Goal: Task Accomplishment & Management: Use online tool/utility

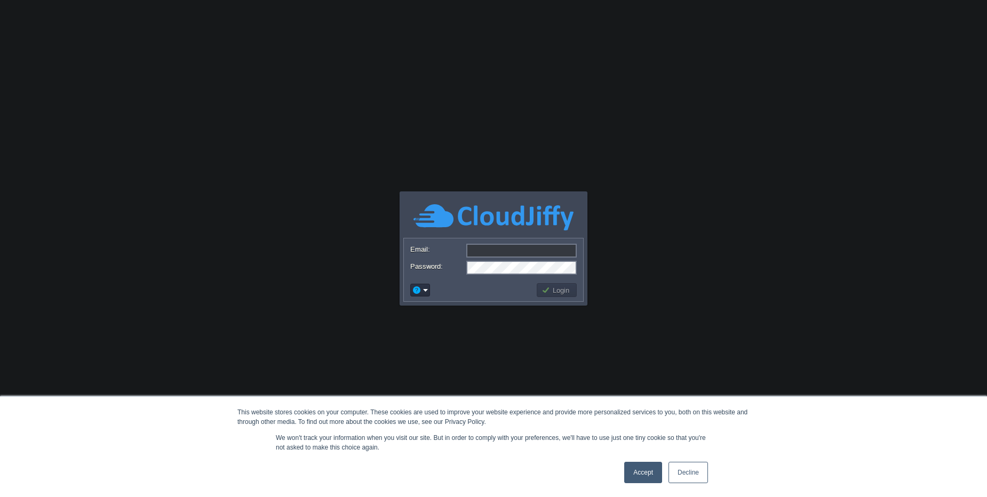
click at [495, 252] on input "Email:" at bounding box center [521, 251] width 110 height 14
click at [632, 462] on link "Accept" at bounding box center [643, 472] width 38 height 21
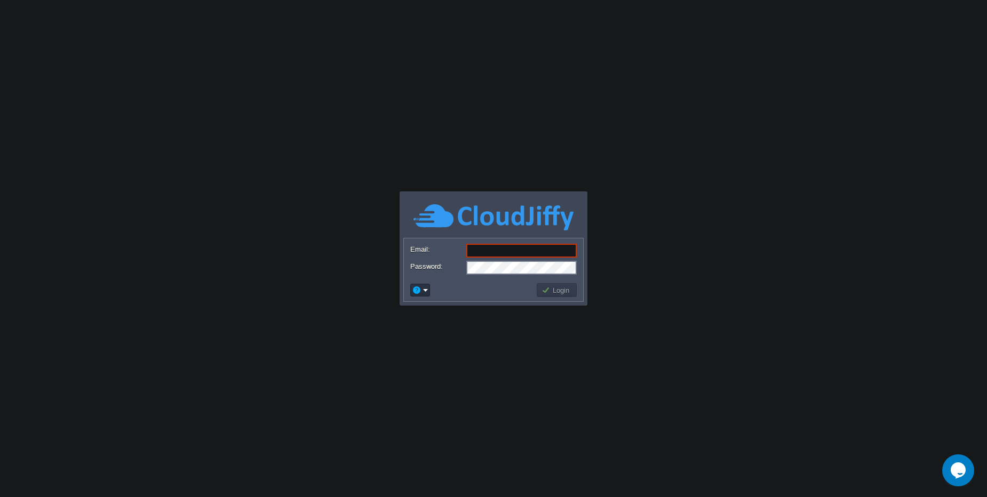
click at [531, 251] on input "Email:" at bounding box center [521, 251] width 110 height 14
type input "[PERSON_NAME][EMAIL_ADDRESS][DOMAIN_NAME]"
click at [563, 296] on td "Login" at bounding box center [556, 290] width 40 height 14
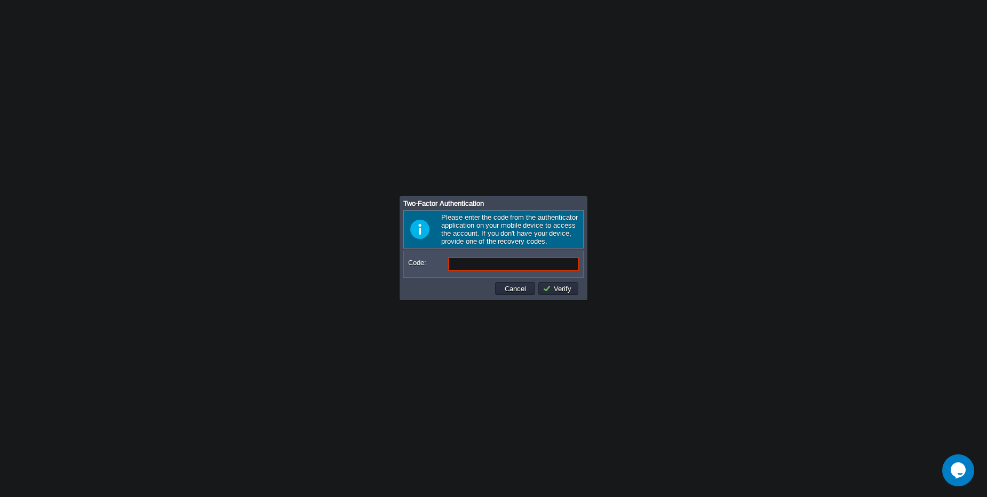
click at [522, 269] on input "Code:" at bounding box center [513, 264] width 131 height 14
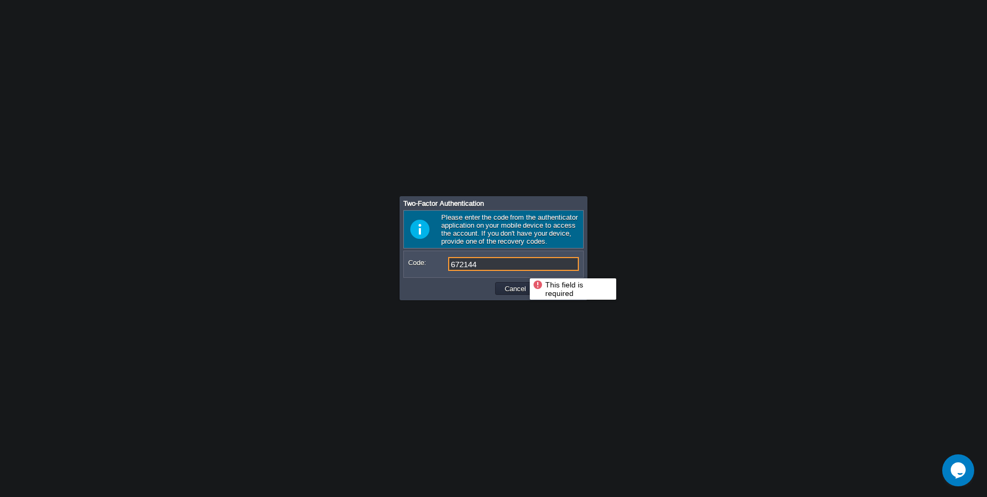
type input "672144"
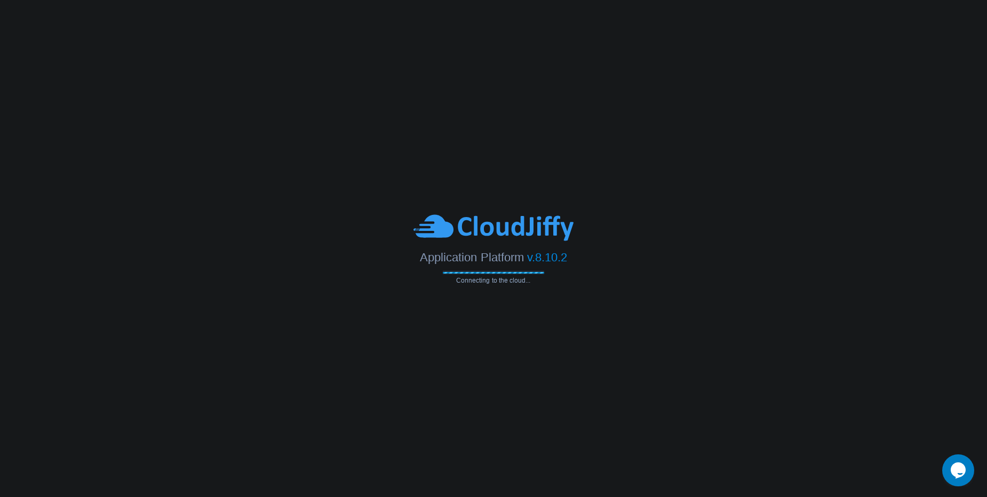
click at [700, 164] on body "This website stores cookies on your computer. These cookies are used to improve…" at bounding box center [493, 248] width 987 height 497
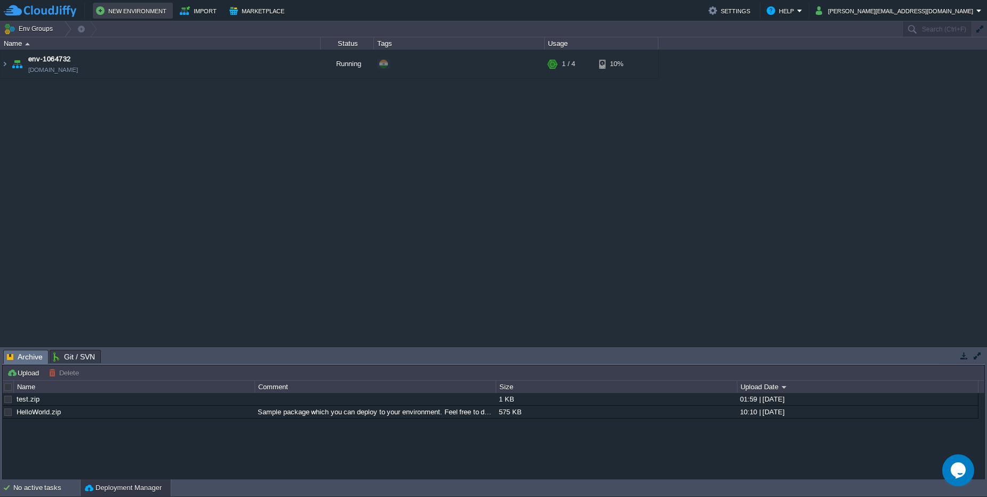
click at [118, 9] on button "New Environment" at bounding box center [133, 10] width 74 height 13
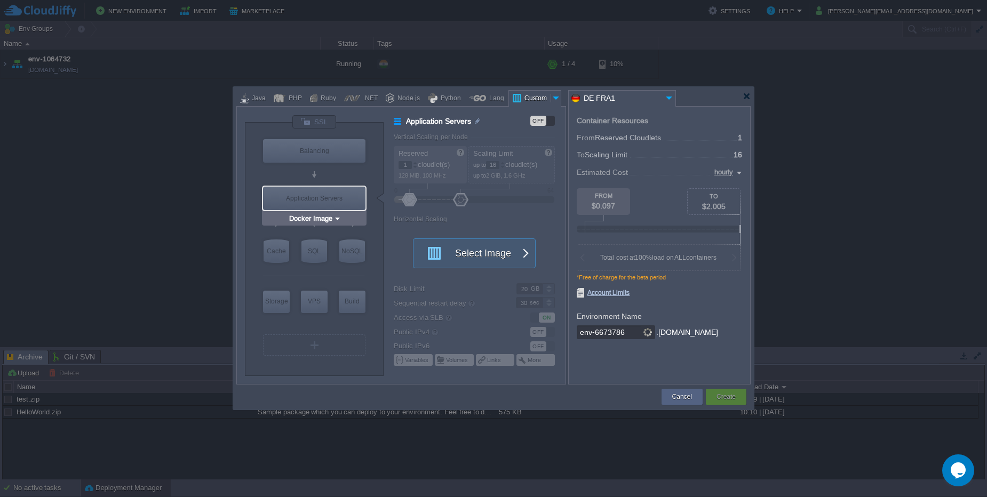
click at [324, 200] on div "Application Servers" at bounding box center [314, 198] width 102 height 23
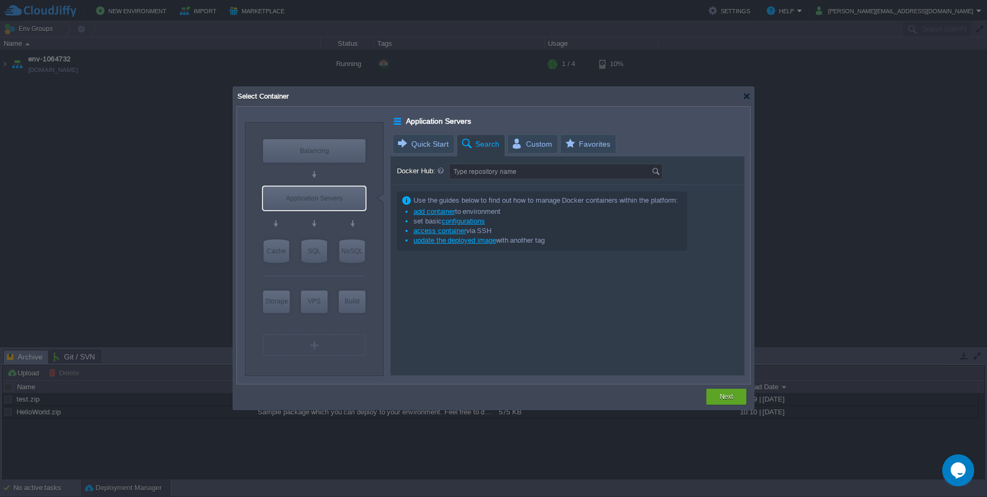
click at [315, 216] on div at bounding box center [313, 224] width 101 height 25
click at [317, 209] on div "Application Servers" at bounding box center [314, 198] width 102 height 23
click at [314, 226] on div at bounding box center [314, 225] width 4 height 4
click at [326, 204] on div "Application Servers" at bounding box center [314, 198] width 102 height 23
click at [325, 219] on input "Docker Image" at bounding box center [310, 218] width 46 height 11
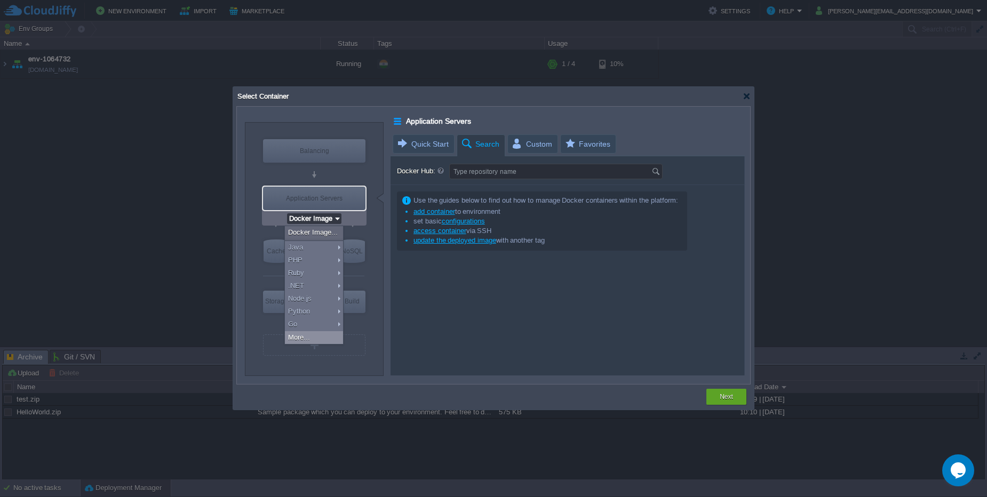
click at [304, 337] on div "More..." at bounding box center [314, 337] width 58 height 13
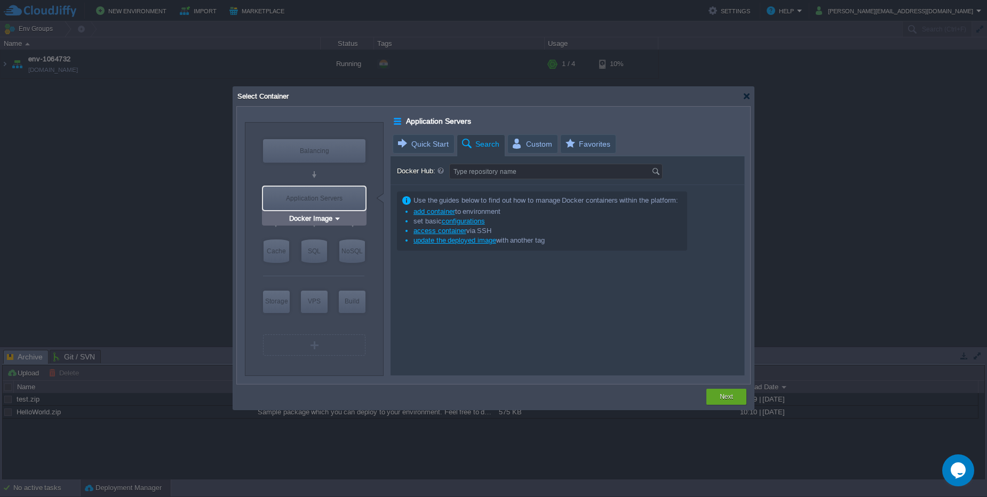
click at [327, 198] on div "Application Servers" at bounding box center [314, 198] width 102 height 23
click at [338, 220] on img at bounding box center [337, 218] width 8 height 11
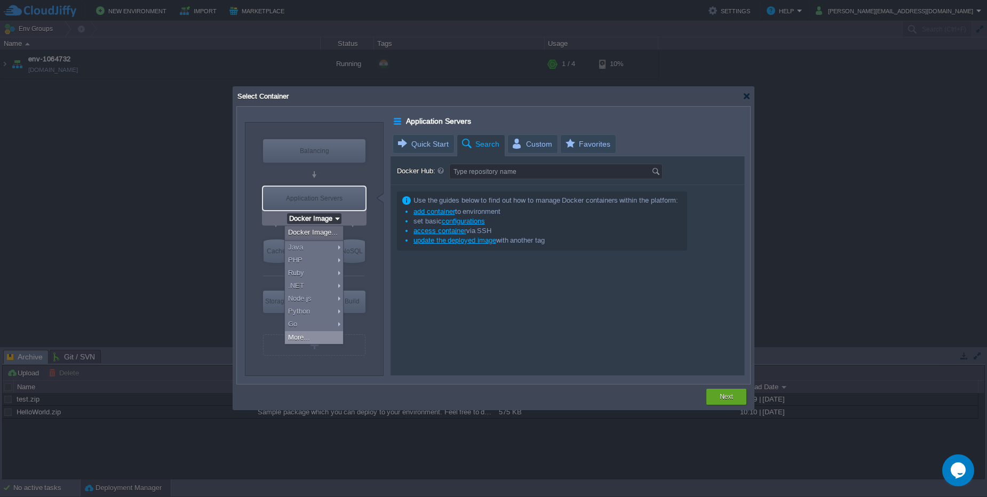
click at [319, 342] on div "More..." at bounding box center [314, 337] width 58 height 13
click at [332, 196] on div "Application Servers" at bounding box center [314, 198] width 102 height 23
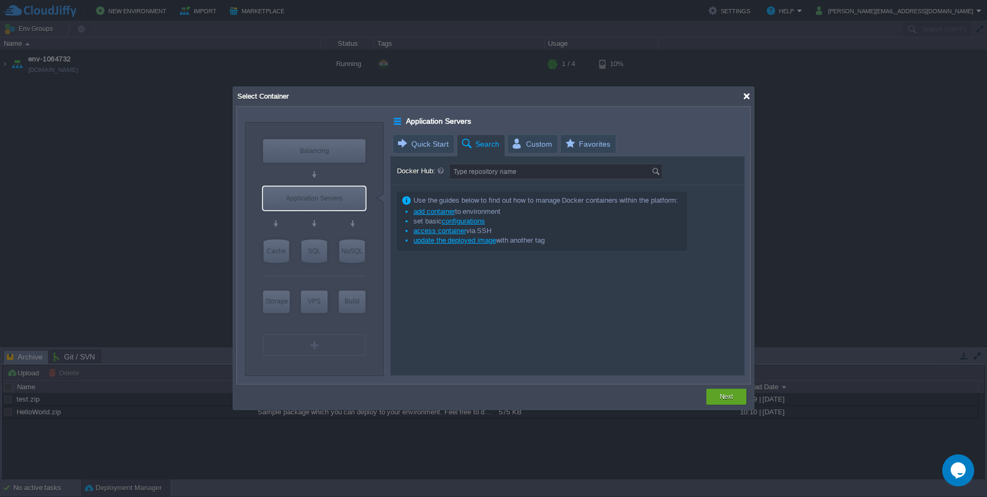
click at [744, 100] on div at bounding box center [746, 96] width 8 height 8
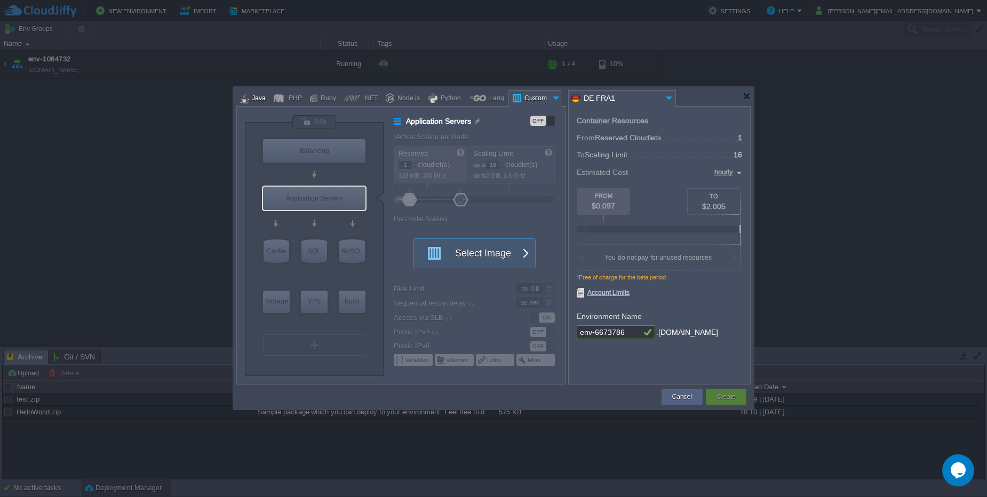
click at [254, 101] on div "Java" at bounding box center [257, 99] width 17 height 16
type input "Application Servers"
type input "6"
type input "Tomcat 11.0.10"
type input "Oracle OpenJDK 24"
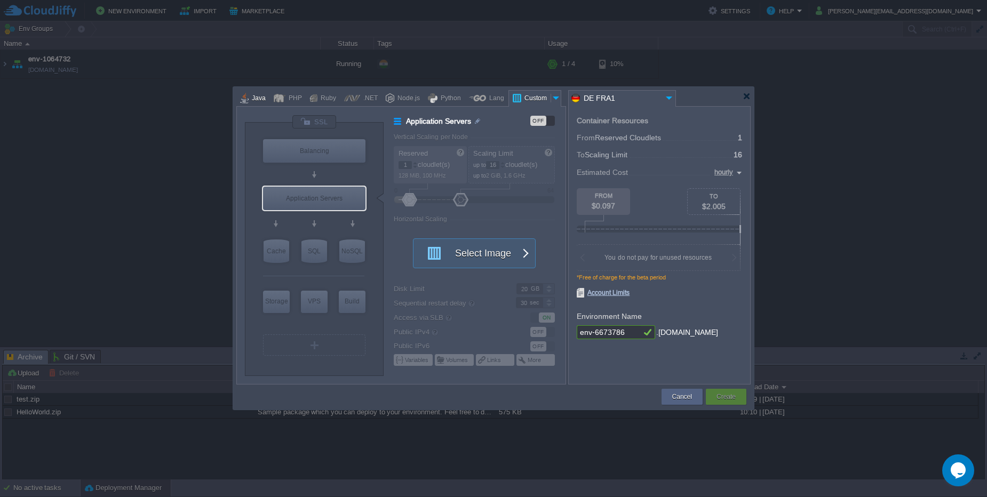
type input "Stateful"
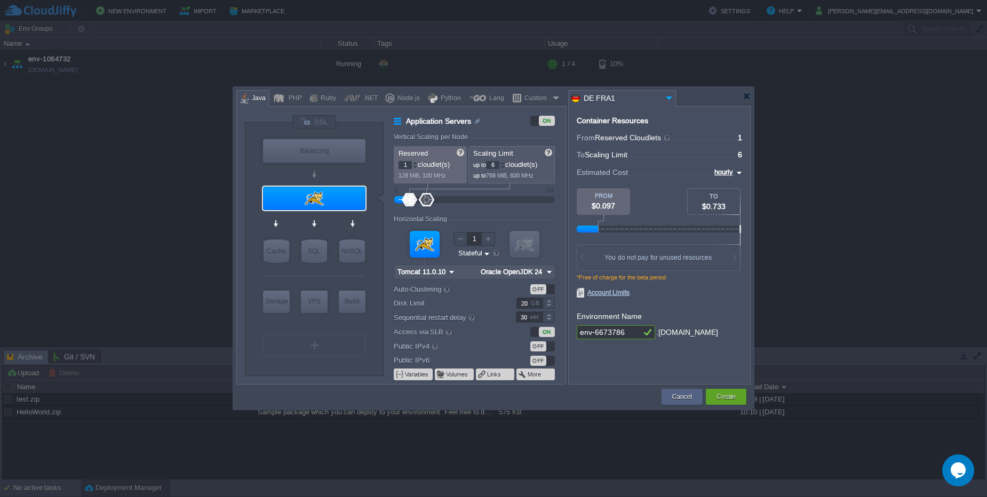
type input "Tomcat 11.0.10"
click at [535, 342] on div "OFF" at bounding box center [538, 346] width 16 height 10
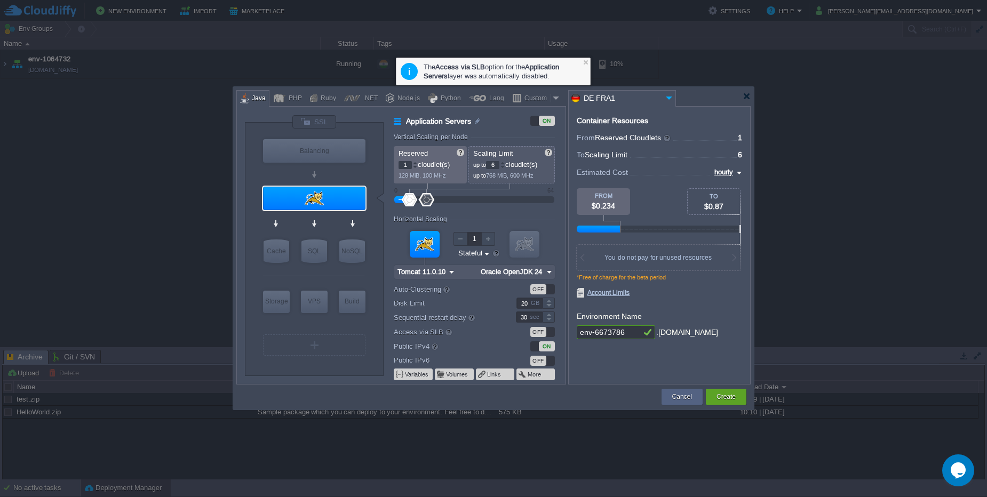
click at [535, 331] on div "OFF" at bounding box center [538, 332] width 16 height 10
click at [548, 349] on div "ON" at bounding box center [547, 346] width 16 height 10
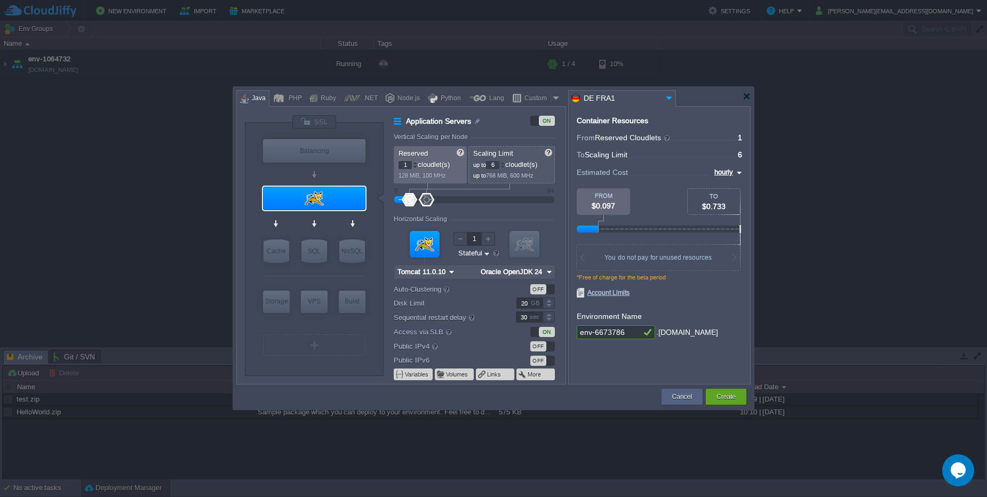
click at [548, 349] on div "OFF" at bounding box center [542, 346] width 25 height 10
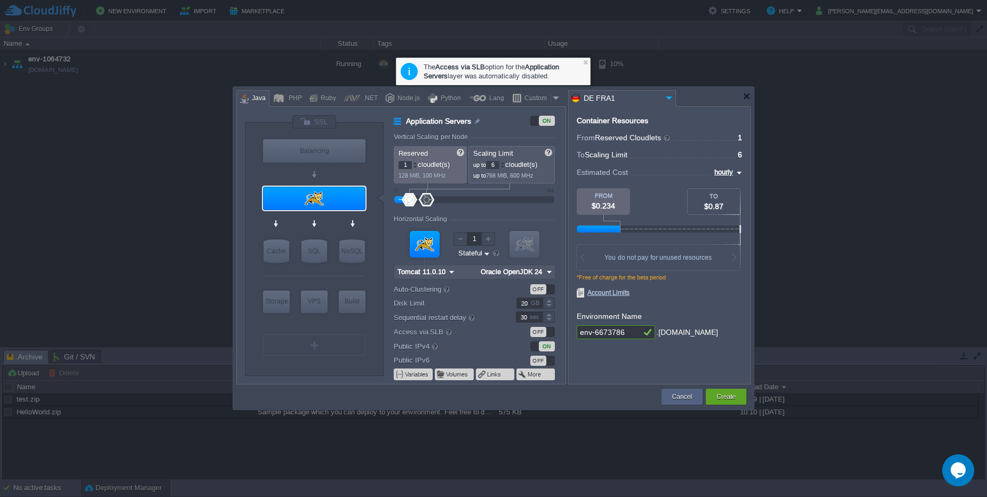
click at [547, 330] on div "OFF" at bounding box center [542, 332] width 25 height 10
click at [443, 273] on input "Tomcat 11.0.10" at bounding box center [420, 272] width 52 height 14
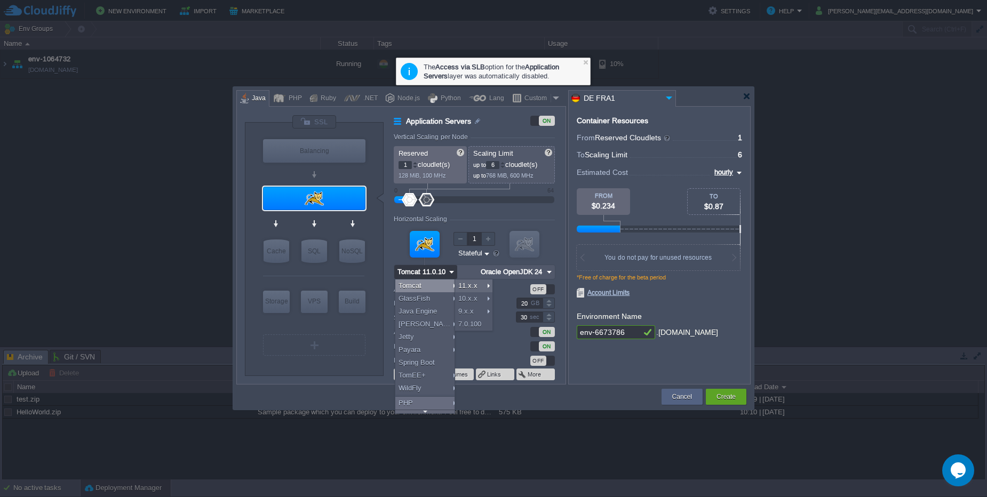
click at [438, 271] on input "Tomcat 11.0.10" at bounding box center [420, 272] width 52 height 14
click at [446, 249] on div "VM VM" at bounding box center [474, 253] width 161 height 57
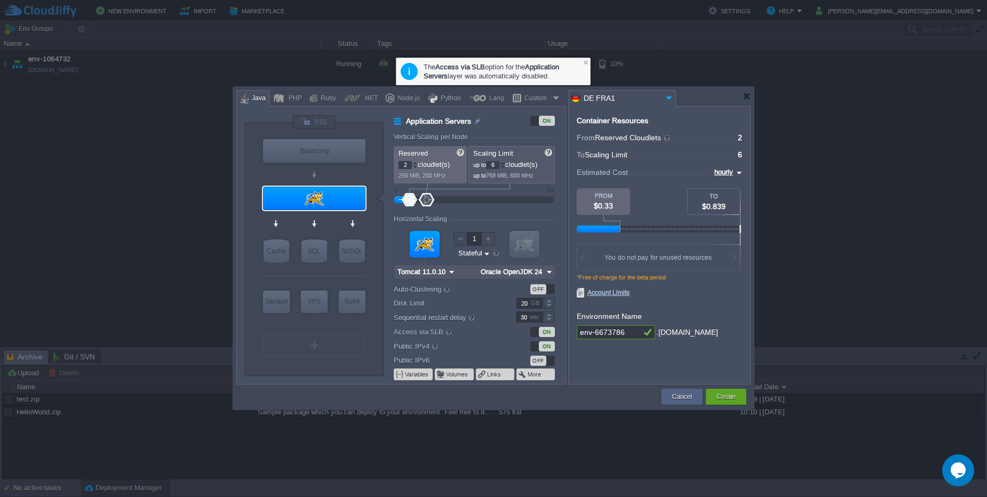
click at [414, 163] on div at bounding box center [414, 163] width 5 height 4
type input "3"
click at [414, 163] on div at bounding box center [414, 163] width 5 height 4
type input "11"
drag, startPoint x: 433, startPoint y: 197, endPoint x: 445, endPoint y: 201, distance: 13.0
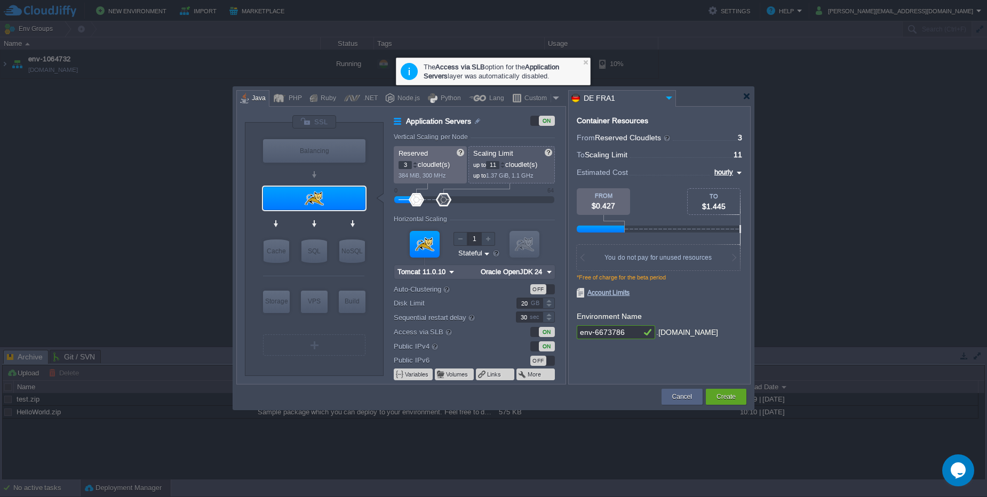
click at [445, 201] on div at bounding box center [443, 199] width 15 height 13
click at [724, 396] on button "Create" at bounding box center [725, 396] width 19 height 11
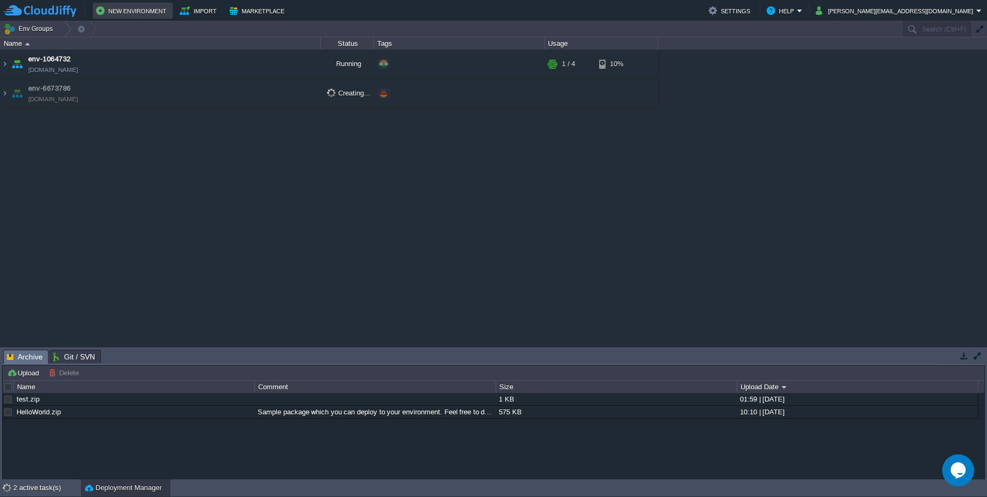
click at [111, 10] on button "New Environment" at bounding box center [133, 10] width 74 height 13
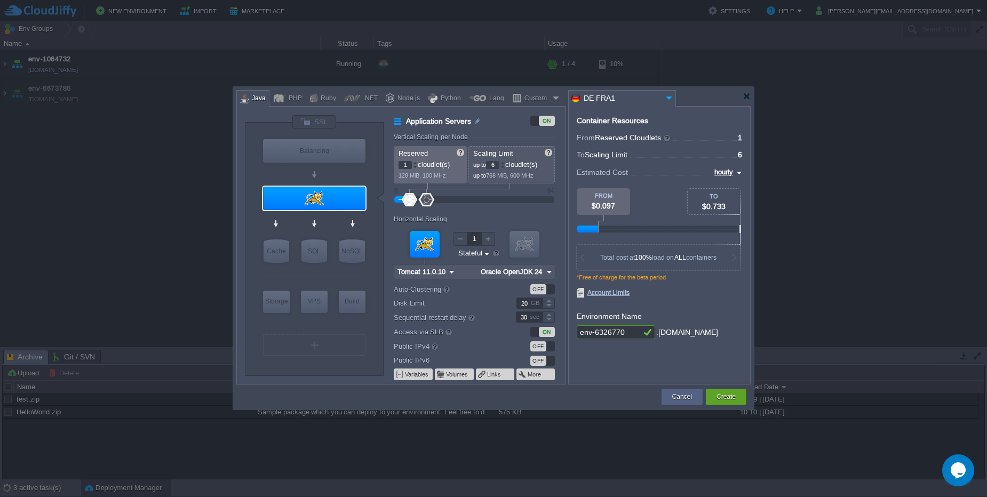
click at [259, 93] on div "Java" at bounding box center [257, 99] width 17 height 16
type input "Tomcat 11.0.10"
click at [579, 99] on img at bounding box center [577, 98] width 12 height 12
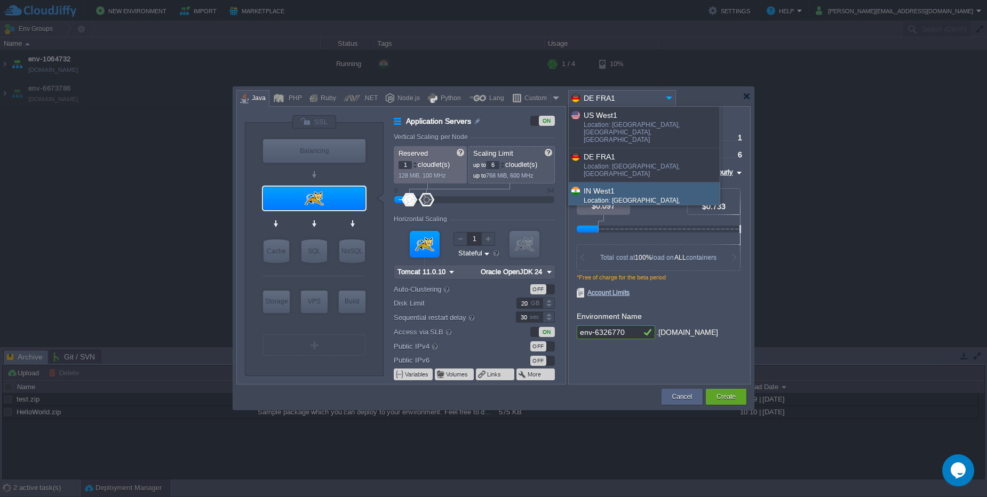
click at [582, 185] on div at bounding box center [577, 191] width 12 height 12
type input "Oracle OpenJDK 24"
type input "IN West1"
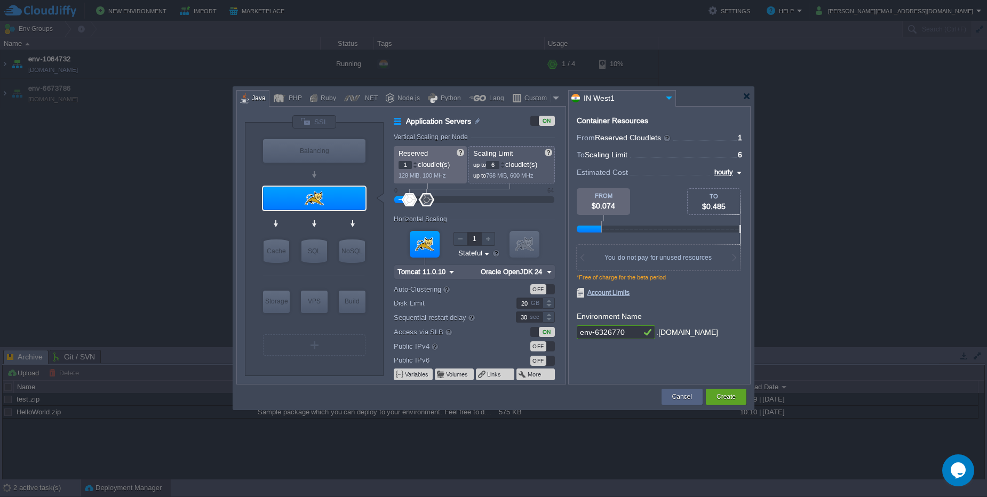
click at [540, 347] on div "OFF" at bounding box center [538, 346] width 16 height 10
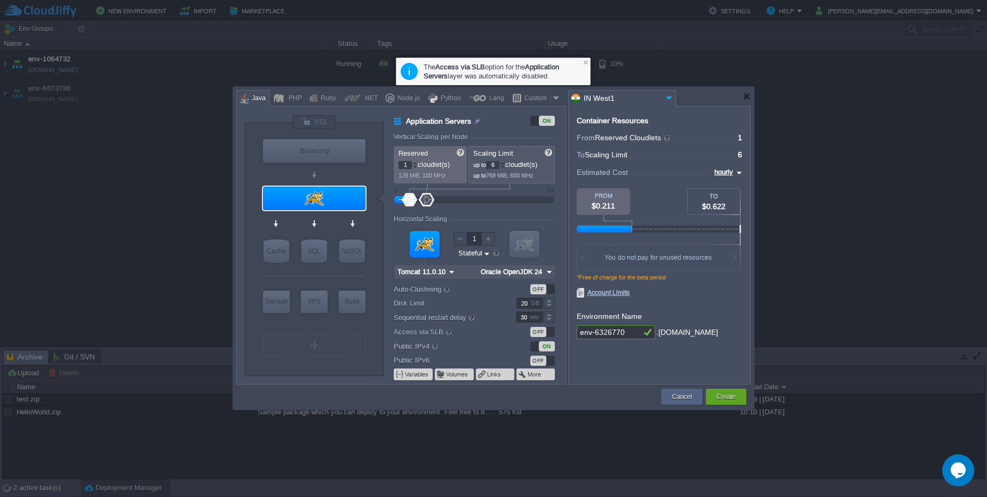
click at [541, 334] on div "OFF" at bounding box center [538, 332] width 16 height 10
click at [717, 395] on button "Create" at bounding box center [725, 396] width 19 height 11
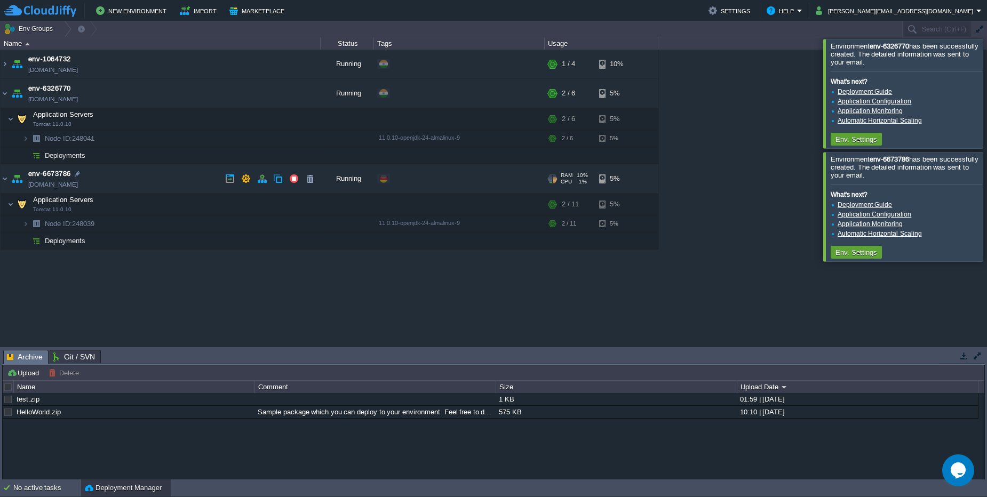
click at [147, 173] on td "env-6673786 [DOMAIN_NAME]" at bounding box center [161, 178] width 320 height 29
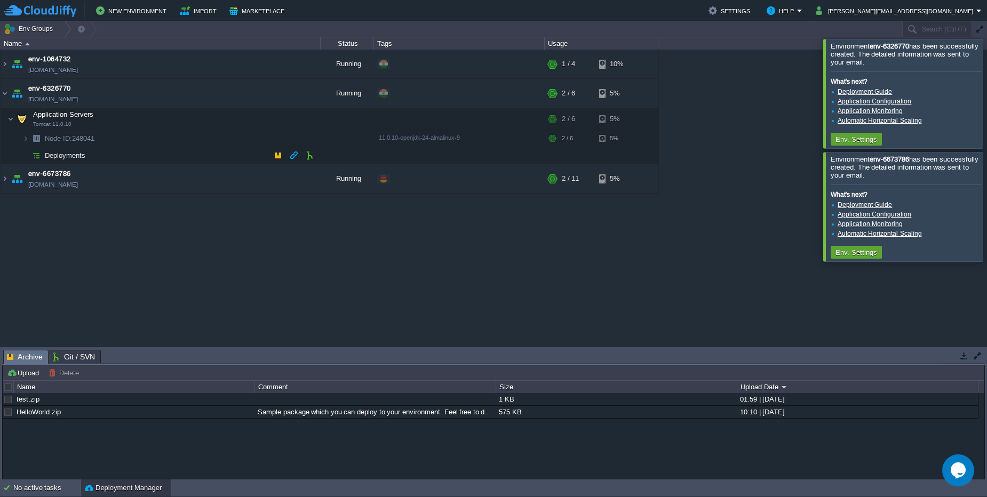
click at [67, 155] on span "Deployments" at bounding box center [65, 155] width 43 height 9
click at [275, 155] on button "button" at bounding box center [278, 155] width 10 height 10
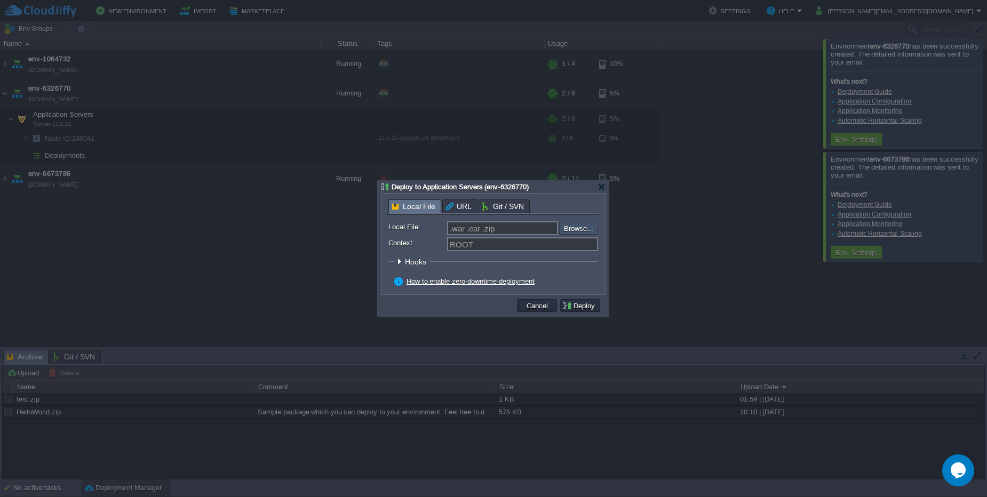
click at [590, 225] on input "file" at bounding box center [530, 228] width 135 height 13
click at [463, 229] on input ".war .ear .zip" at bounding box center [502, 228] width 111 height 14
click at [544, 311] on td "Cancel" at bounding box center [537, 305] width 40 height 13
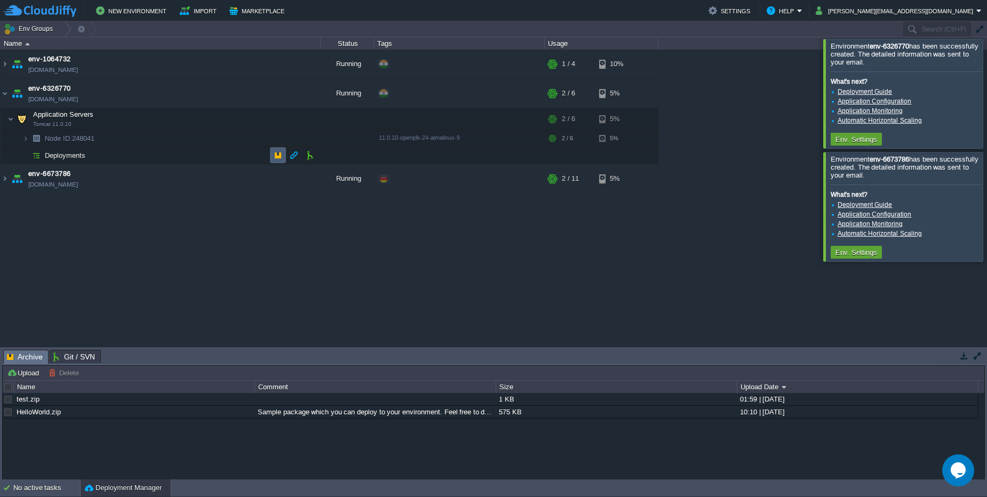
click at [275, 161] on td at bounding box center [278, 155] width 16 height 16
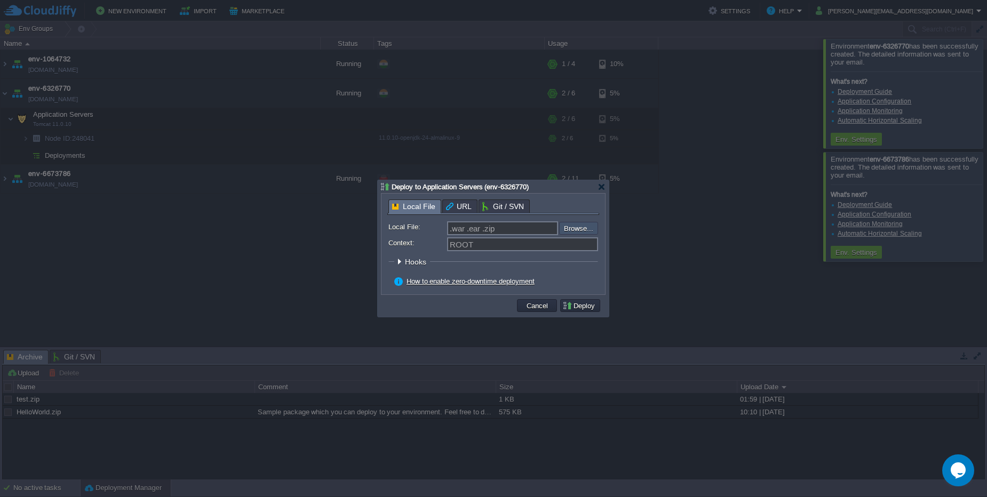
click at [582, 228] on input "file" at bounding box center [530, 228] width 135 height 13
type input "C:\fakepath\sample.war"
type input "sample.war"
click at [578, 307] on button "Deploy" at bounding box center [580, 306] width 36 height 10
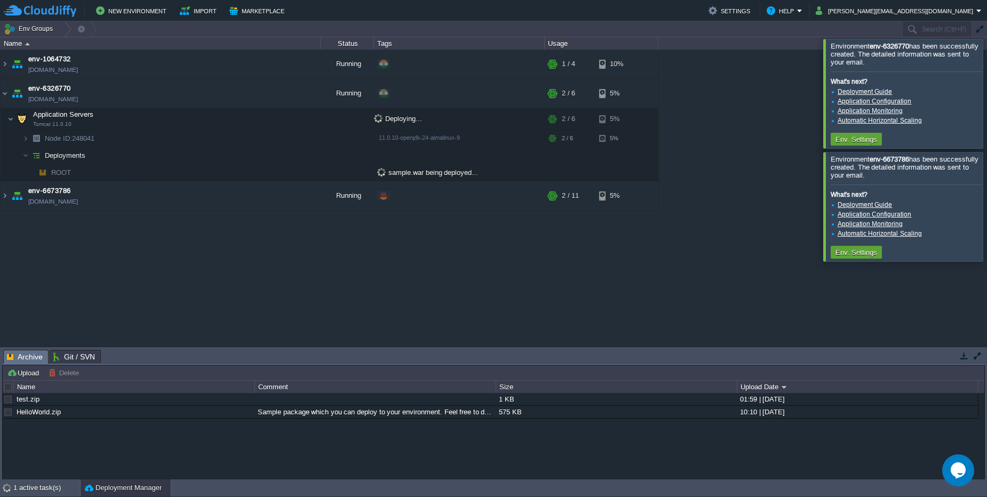
click at [986, 97] on div at bounding box center [999, 93] width 0 height 109
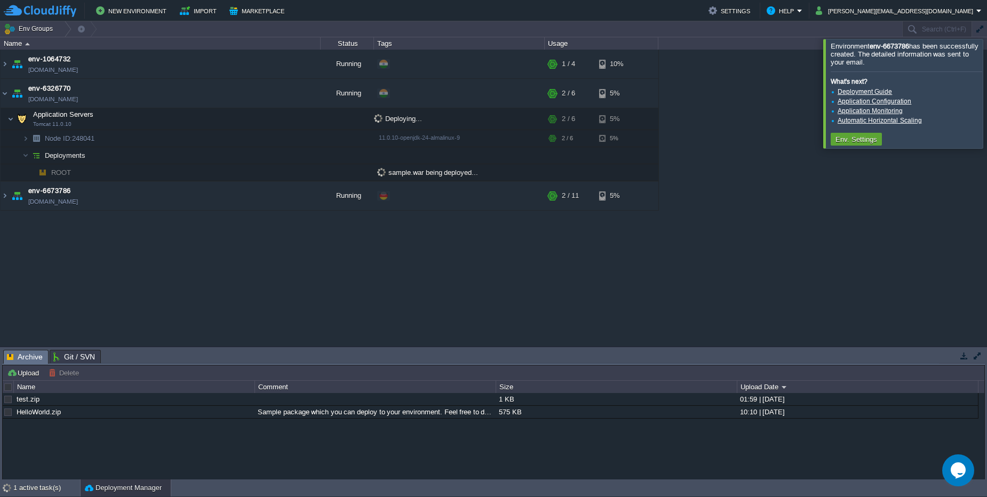
click at [986, 95] on div at bounding box center [999, 93] width 0 height 109
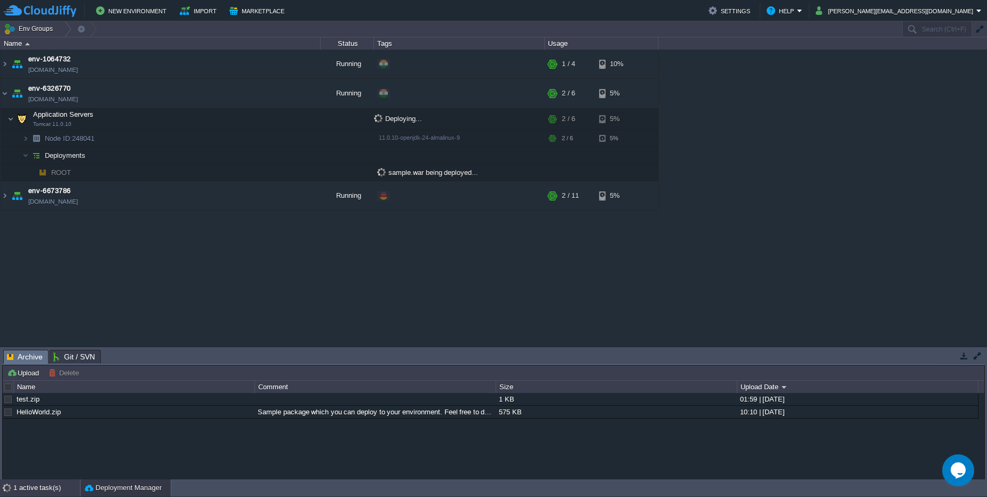
click at [43, 487] on div "1 active task(s)" at bounding box center [46, 487] width 67 height 17
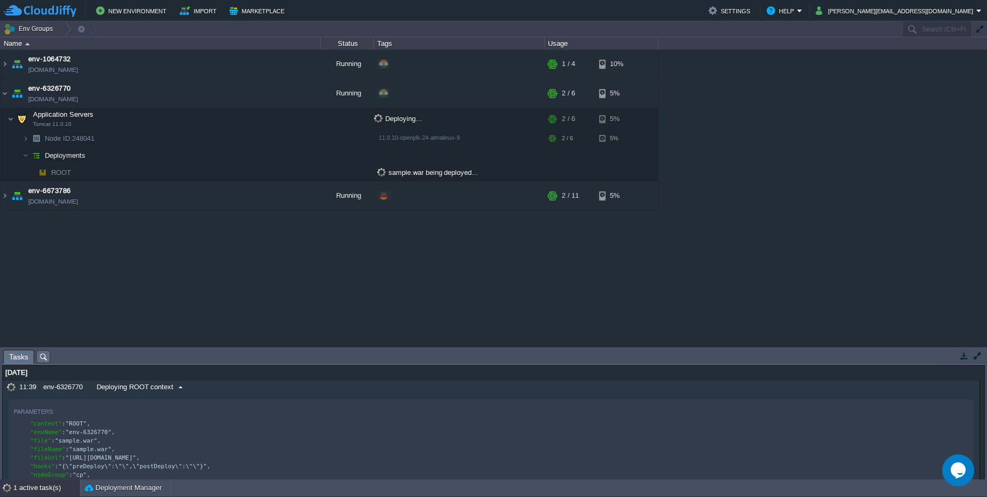
click at [247, 390] on div "Deploying ROOT context" at bounding box center [509, 387] width 831 height 14
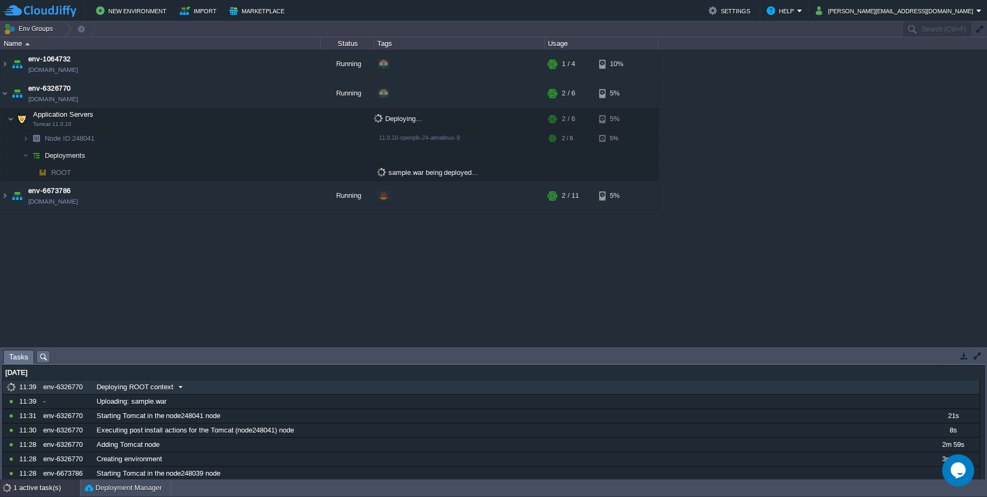
click at [247, 390] on div "Deploying ROOT context" at bounding box center [509, 387] width 831 height 14
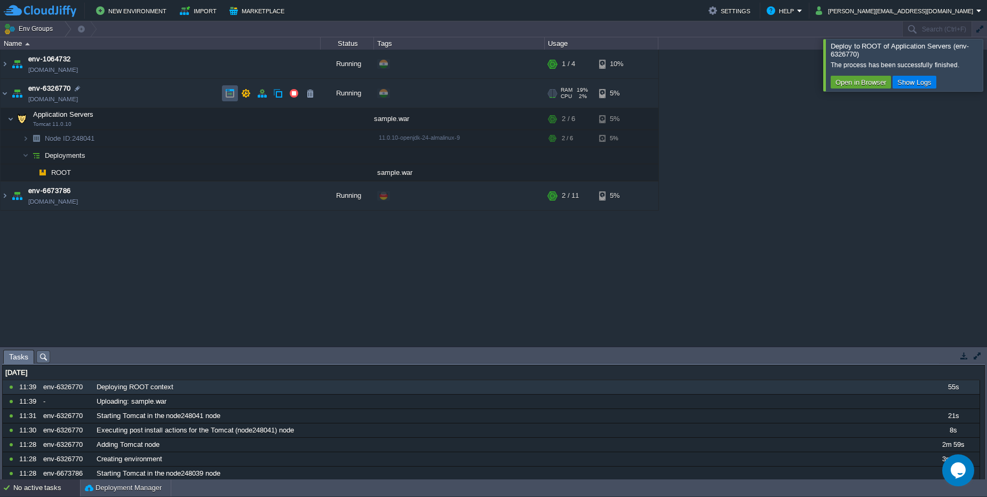
click at [229, 95] on button "button" at bounding box center [230, 94] width 10 height 10
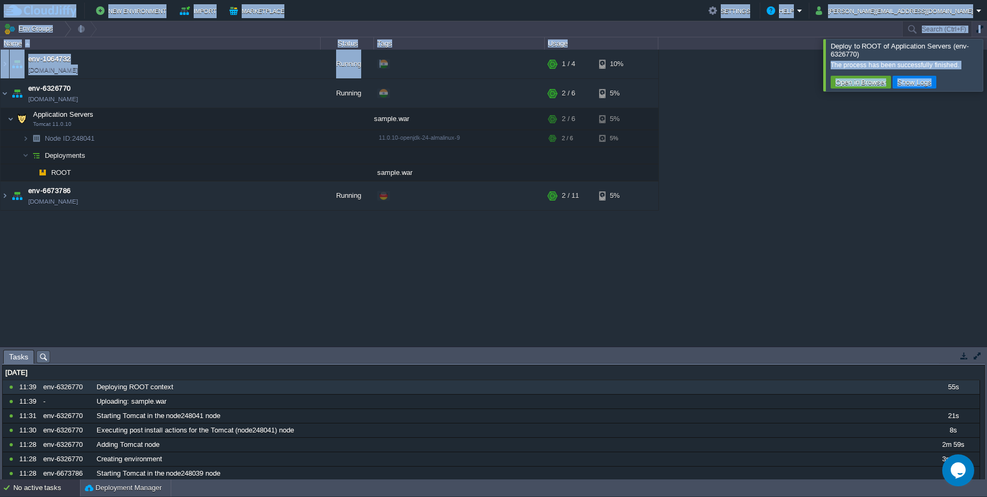
drag, startPoint x: 357, startPoint y: 25, endPoint x: 403, endPoint y: 50, distance: 53.0
click at [403, 50] on body "New Environment Import Marketplace Bonus $0.00 Upgrade Account Settings Help [P…" at bounding box center [493, 248] width 987 height 497
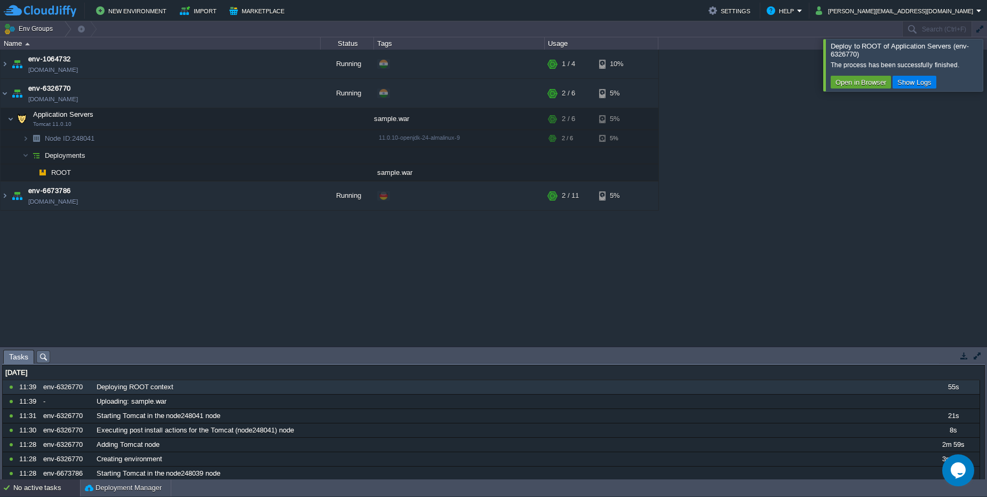
click at [528, 255] on div "env-1064732 [DOMAIN_NAME] Running + Add to Env Group RAM 13% CPU 2% 1 / 4 10% e…" at bounding box center [493, 198] width 987 height 297
click at [233, 196] on button "button" at bounding box center [230, 196] width 10 height 10
click at [228, 95] on button "button" at bounding box center [230, 94] width 10 height 10
click at [226, 118] on button "button" at bounding box center [225, 119] width 10 height 10
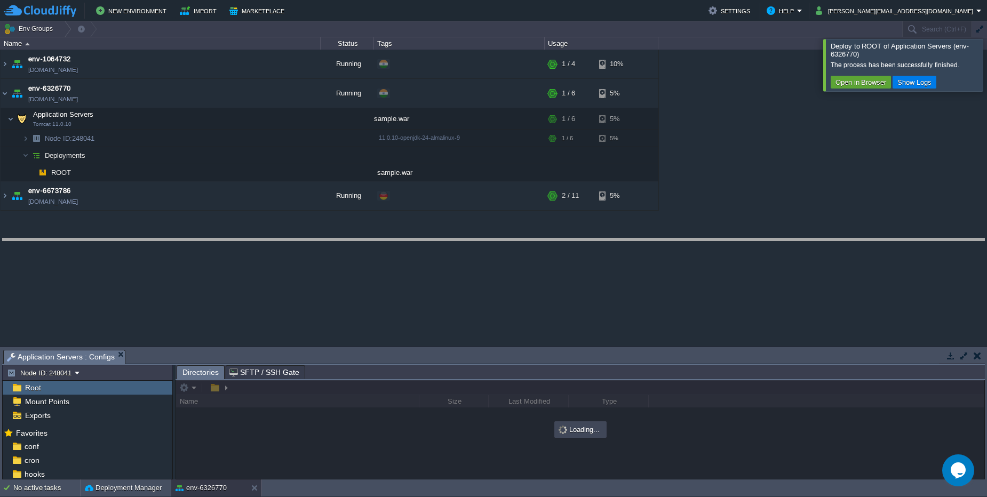
drag, startPoint x: 256, startPoint y: 359, endPoint x: 225, endPoint y: 245, distance: 118.9
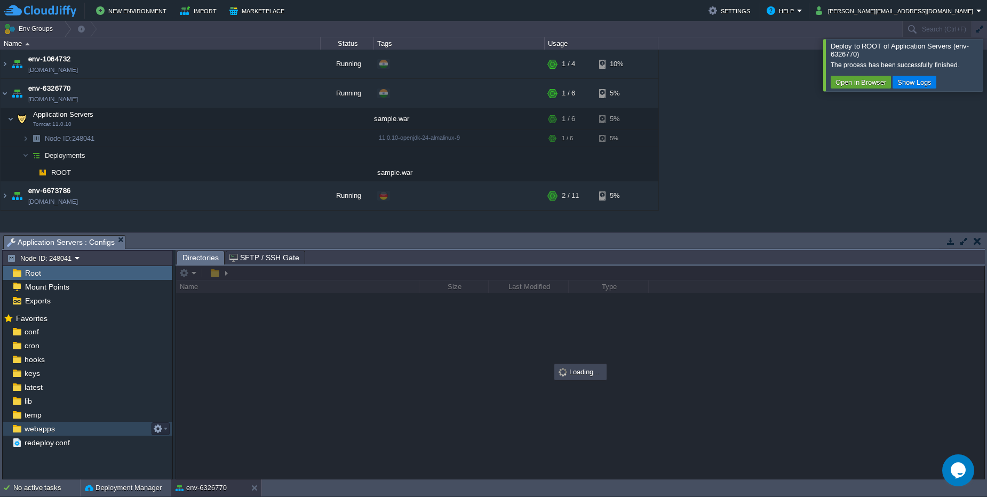
click at [66, 427] on div "webapps" at bounding box center [88, 429] width 170 height 14
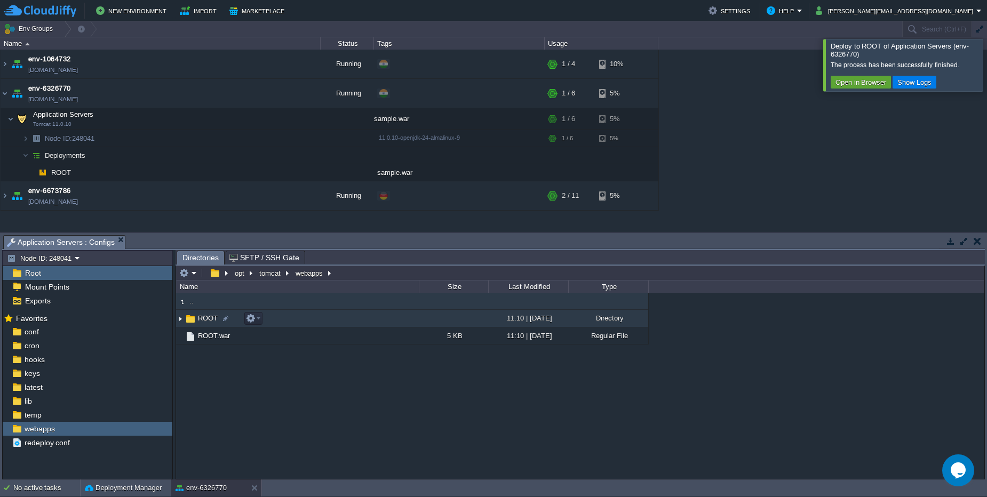
click at [292, 320] on td "ROOT" at bounding box center [297, 319] width 243 height 18
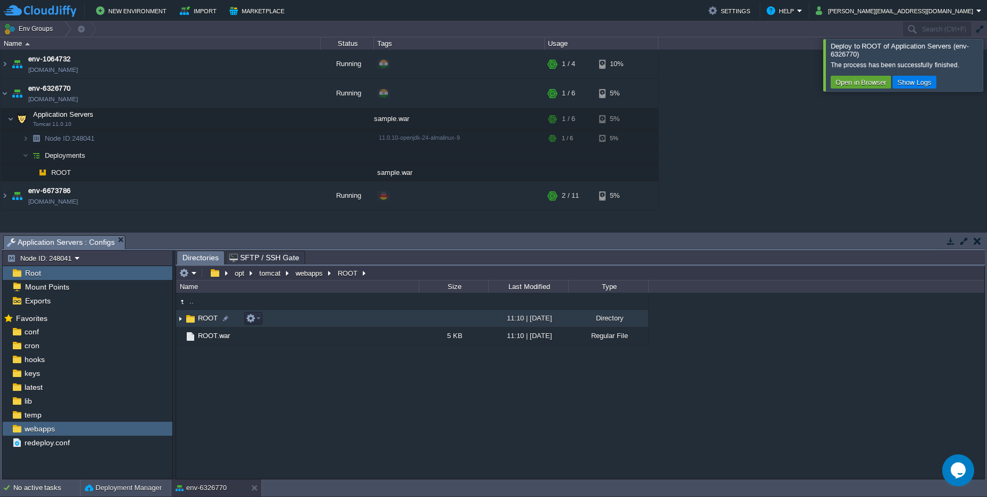
click at [292, 320] on td "ROOT" at bounding box center [297, 319] width 243 height 18
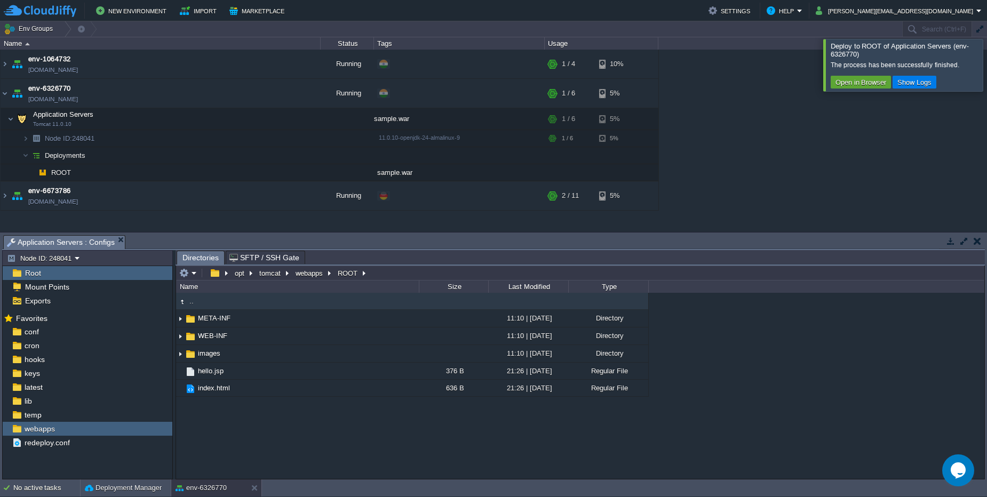
click at [986, 68] on div at bounding box center [999, 65] width 0 height 52
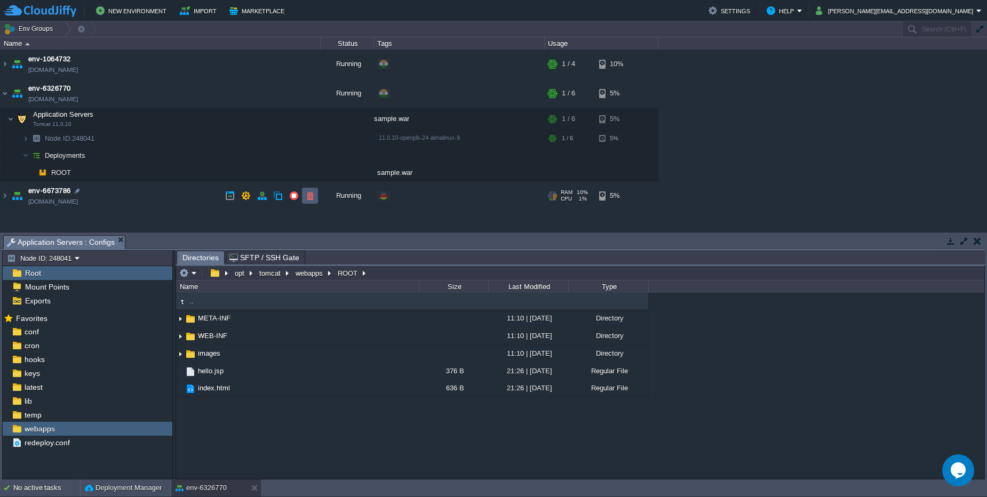
click at [306, 197] on button "button" at bounding box center [310, 196] width 10 height 10
